Goal: Navigation & Orientation: Find specific page/section

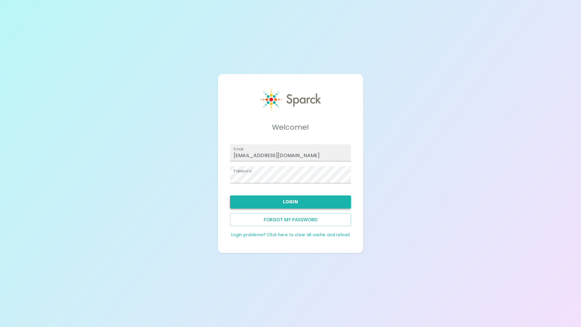
click at [287, 201] on button "Login" at bounding box center [290, 201] width 121 height 13
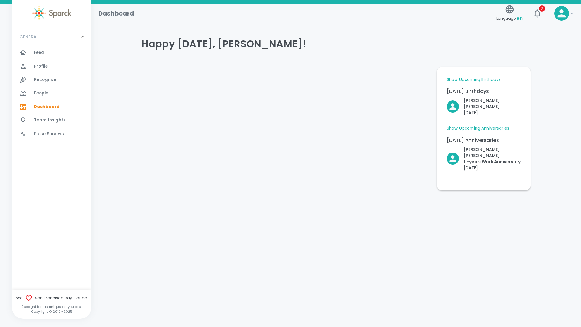
click at [265, 192] on div "Dashboard Language: en 7 ! GENERAL 0 Feed 0 Profile 0 Recognize! 0 People 0 Das…" at bounding box center [290, 113] width 581 height 218
click at [168, 222] on html "Skip Navigation Dashboard Language: en 7 ! GENERAL 0 Feed 0 Profile 0 Recognize…" at bounding box center [290, 111] width 581 height 222
click at [38, 52] on span "Feed" at bounding box center [39, 53] width 10 height 6
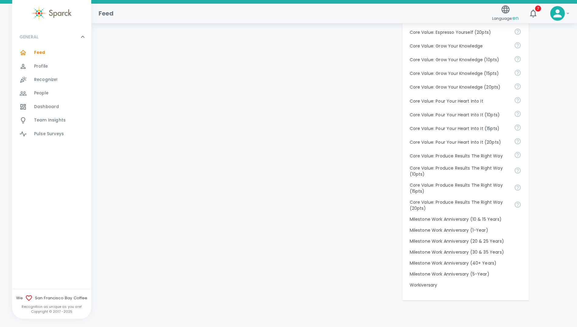
scroll to position [466, 0]
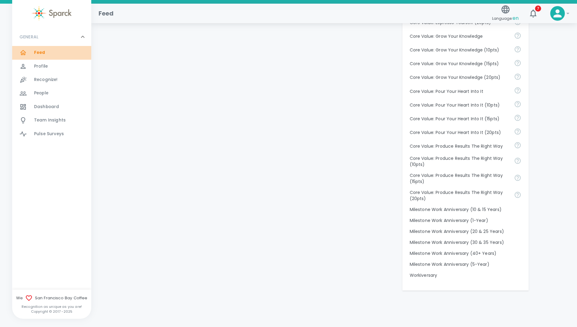
click at [36, 52] on span "Feed" at bounding box center [39, 53] width 11 height 6
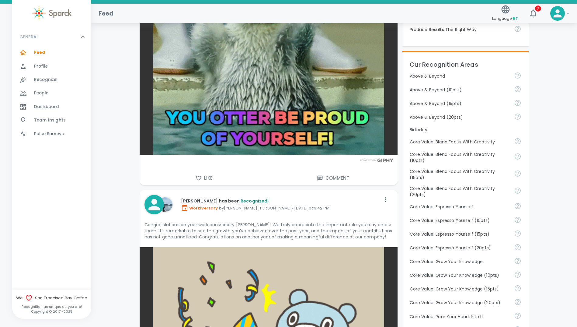
scroll to position [243, 0]
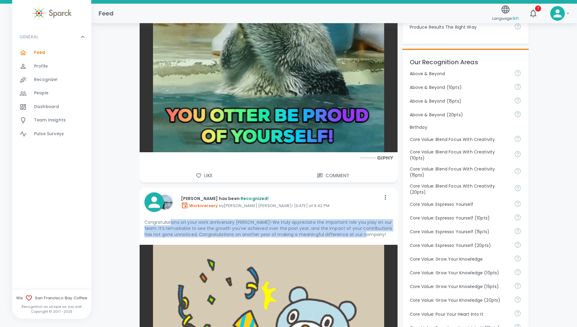
drag, startPoint x: 170, startPoint y: 222, endPoint x: 396, endPoint y: 231, distance: 226.4
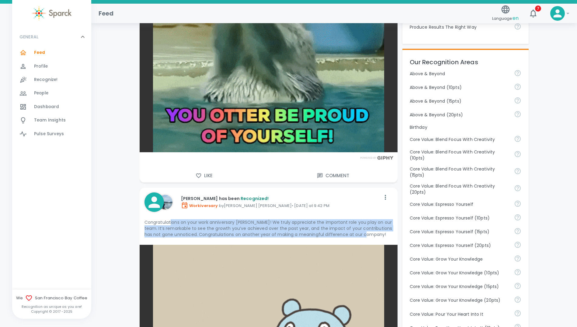
click at [396, 231] on div "[PERSON_NAME] has been Recognized! Workiversary by [PERSON_NAME] [PERSON_NAME] …" at bounding box center [269, 215] width 258 height 57
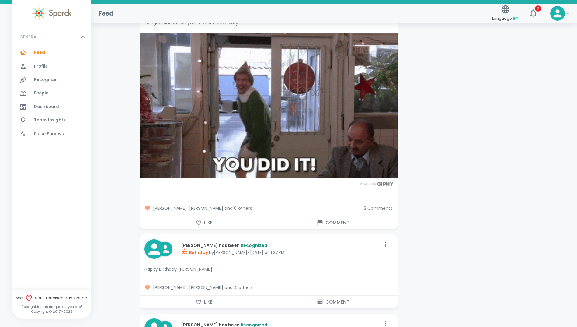
scroll to position [1794, 0]
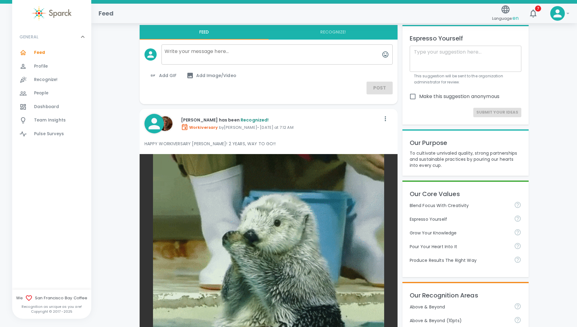
scroll to position [0, 0]
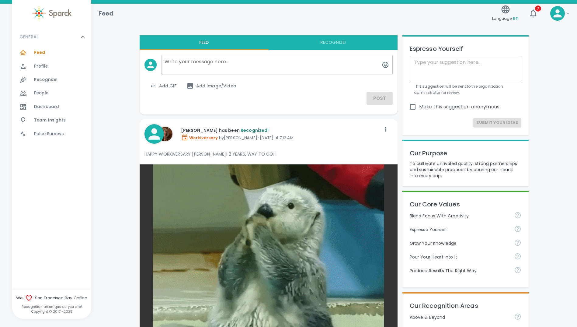
click at [35, 52] on span "Feed" at bounding box center [39, 53] width 11 height 6
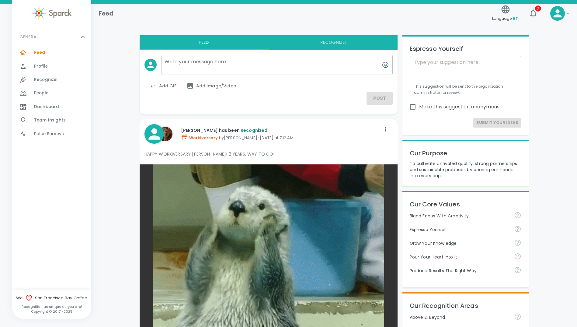
click at [39, 67] on span "Profile" at bounding box center [41, 66] width 14 height 6
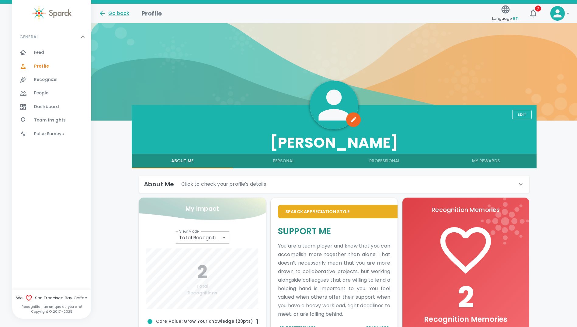
click at [40, 81] on span "Recognize!" at bounding box center [46, 80] width 24 height 6
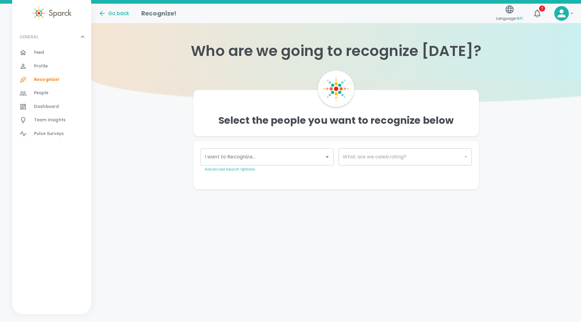
click at [39, 94] on span "People" at bounding box center [41, 93] width 14 height 6
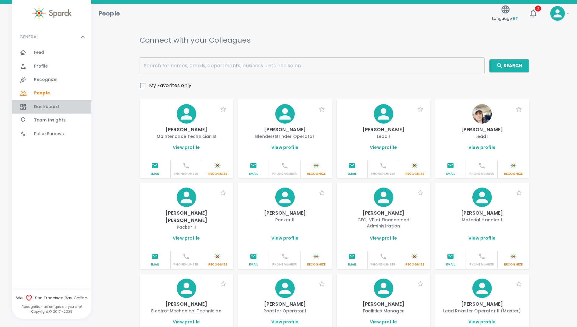
click at [40, 107] on span "Dashboard" at bounding box center [46, 107] width 25 height 6
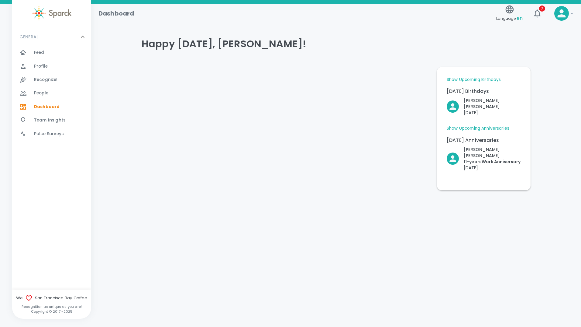
click at [469, 80] on link "Show Upcoming Birthdays" at bounding box center [474, 80] width 54 height 6
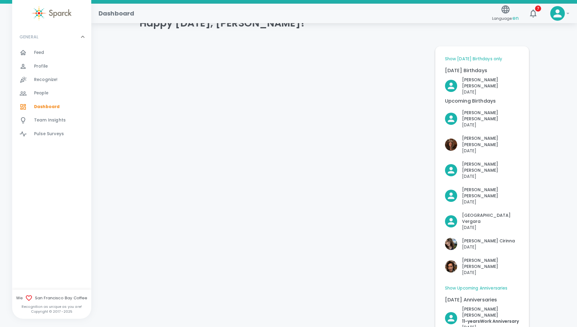
scroll to position [30, 0]
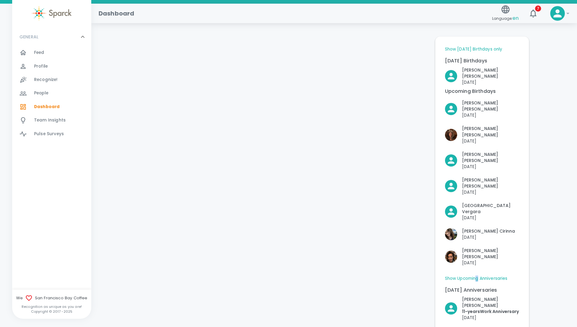
click at [477, 275] on link "Show Upcoming Anniversaries" at bounding box center [476, 278] width 63 height 6
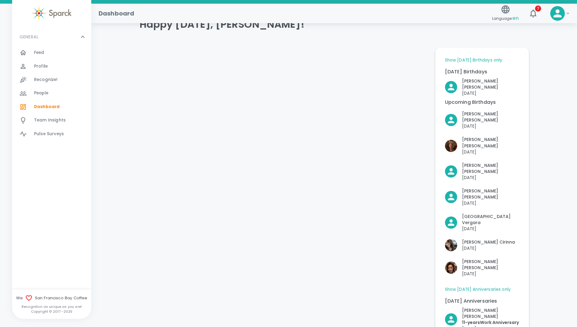
scroll to position [0, 0]
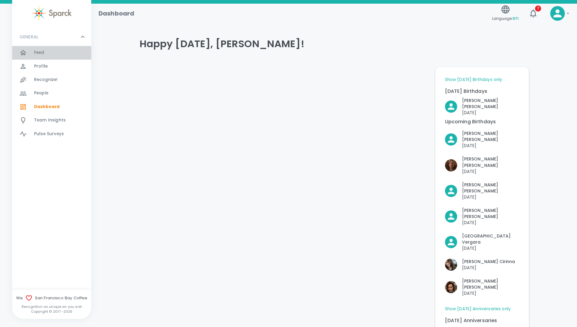
click at [43, 52] on span "Feed" at bounding box center [39, 53] width 10 height 6
